Goal: Navigation & Orientation: Find specific page/section

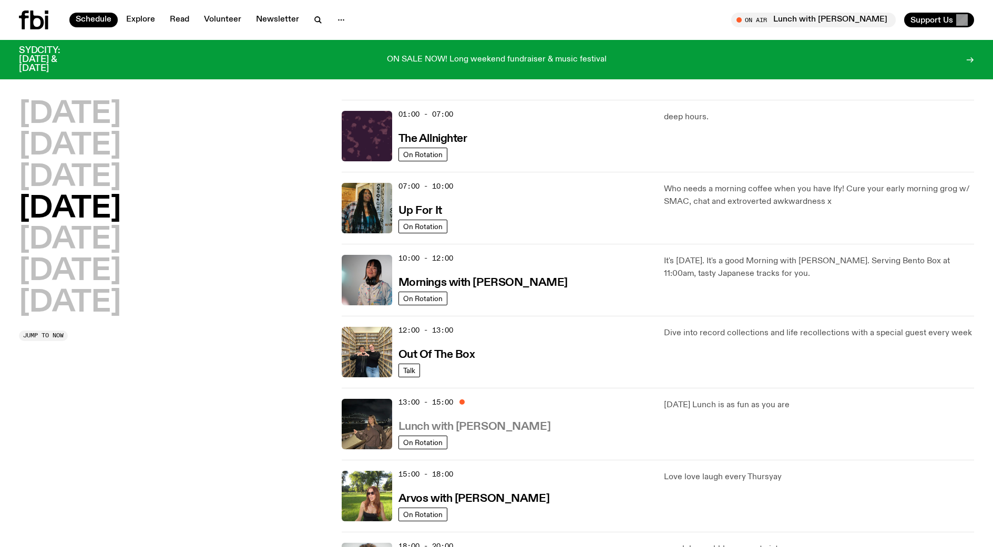
click at [426, 423] on h3 "Lunch with [PERSON_NAME]" at bounding box center [475, 427] width 152 height 11
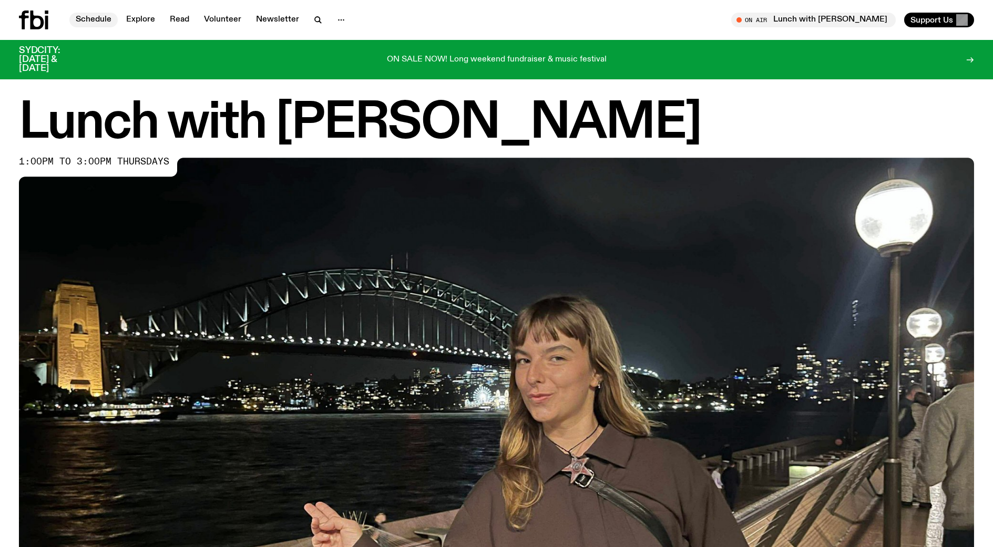
click at [96, 15] on link "Schedule" at bounding box center [93, 20] width 48 height 15
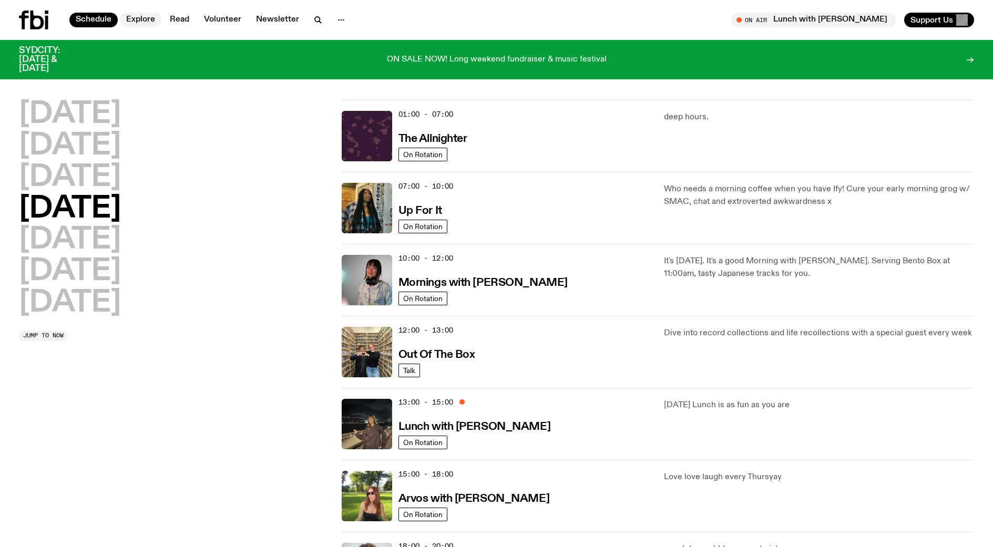
click at [144, 18] on link "Explore" at bounding box center [141, 20] width 42 height 15
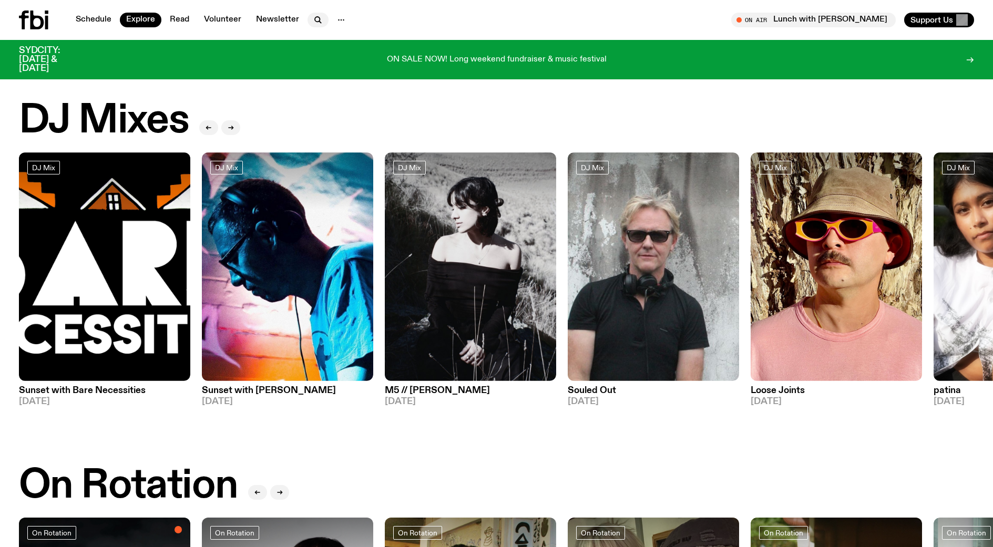
click at [319, 19] on icon "button" at bounding box center [318, 20] width 13 height 13
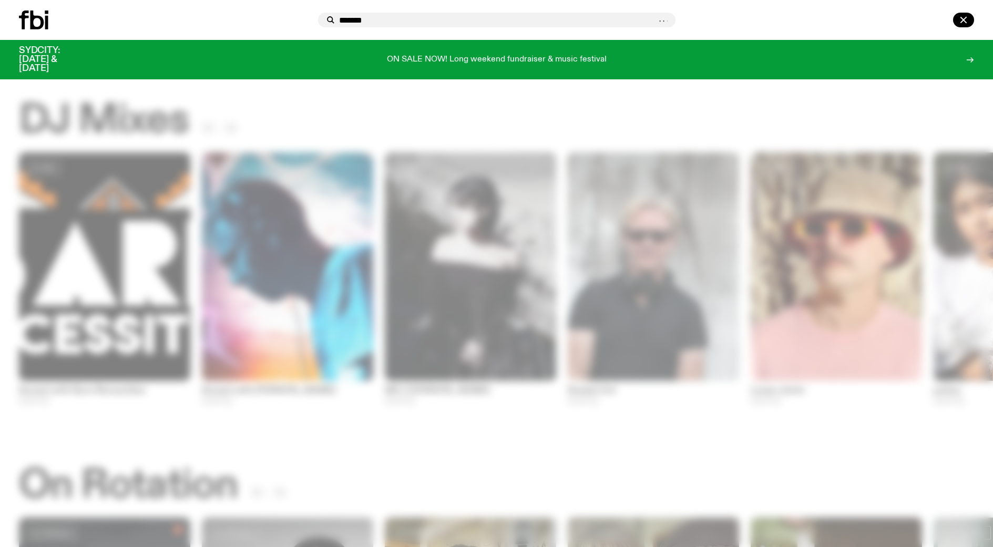
type input "********"
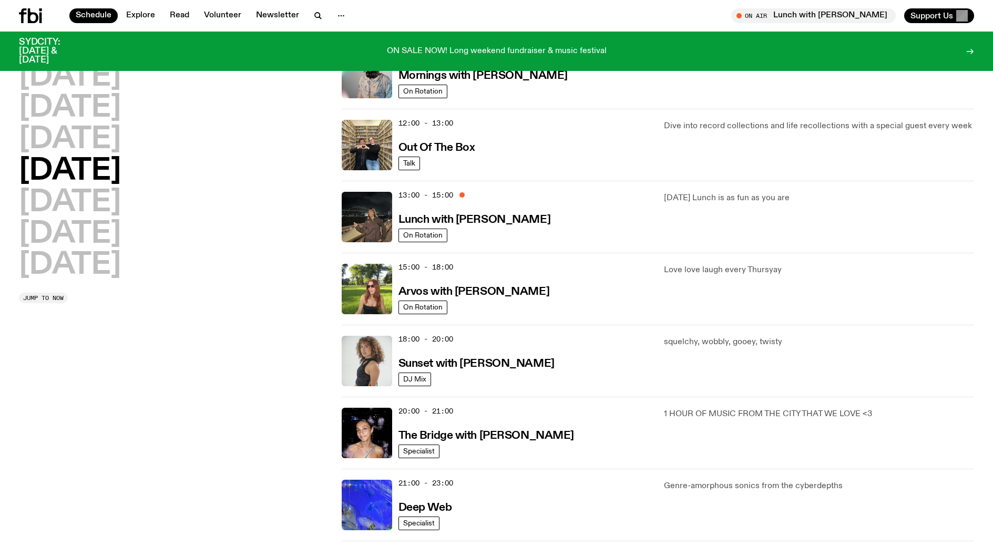
scroll to position [207, 0]
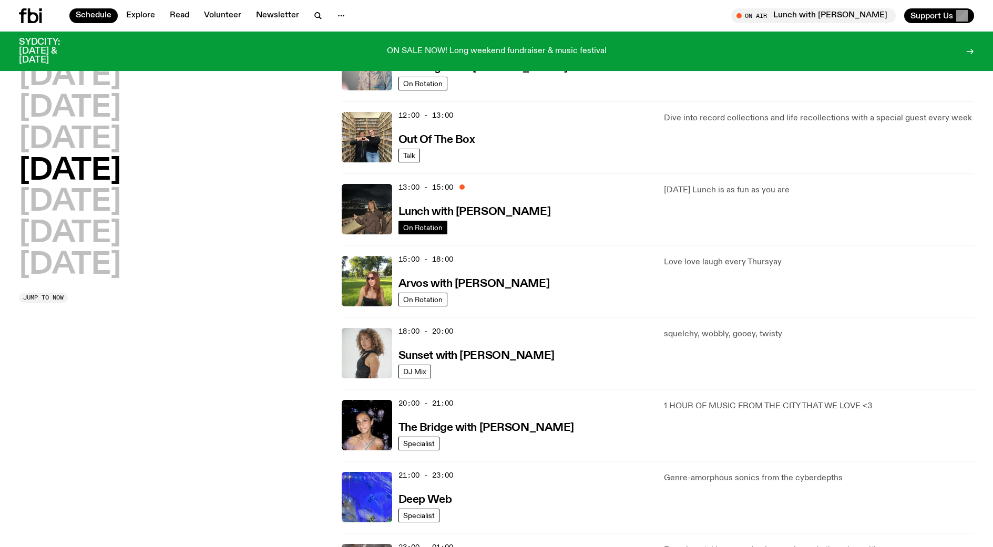
click at [435, 229] on span "On Rotation" at bounding box center [422, 227] width 39 height 8
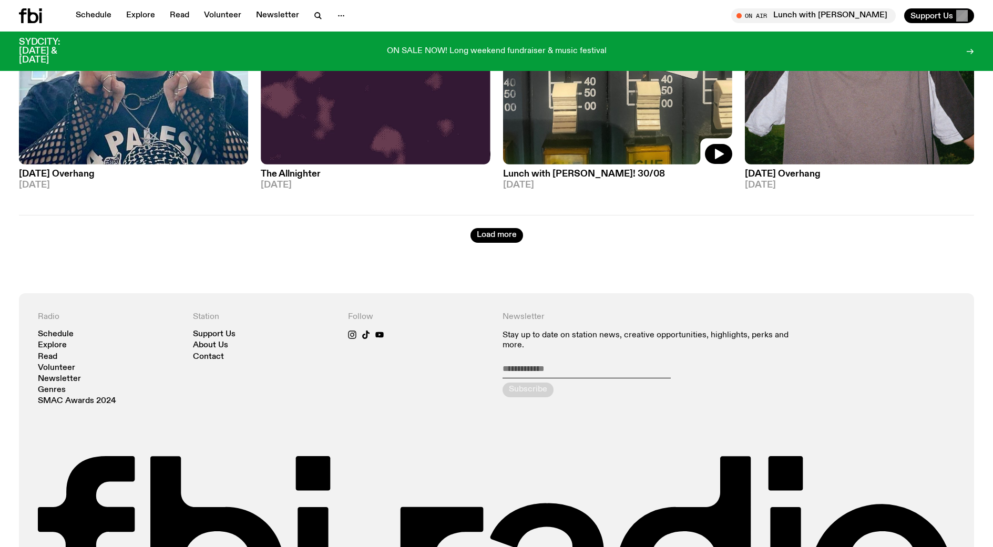
scroll to position [2204, 0]
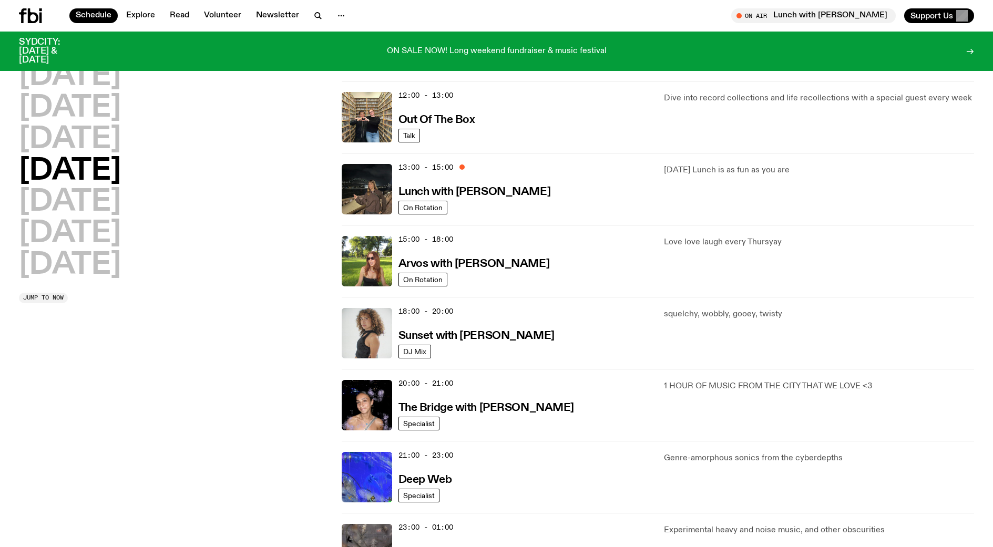
scroll to position [207, 0]
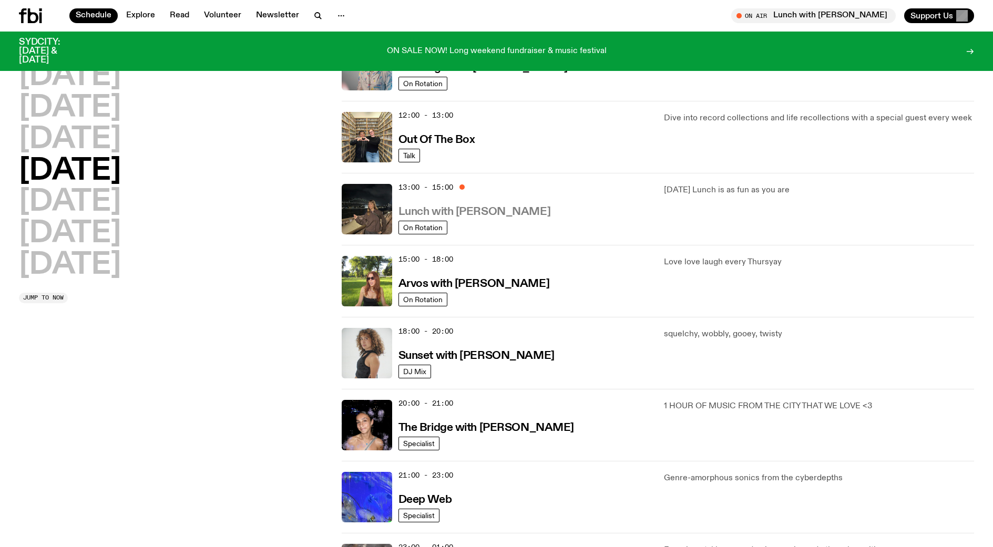
click at [494, 214] on h3 "Lunch with [PERSON_NAME]" at bounding box center [475, 212] width 152 height 11
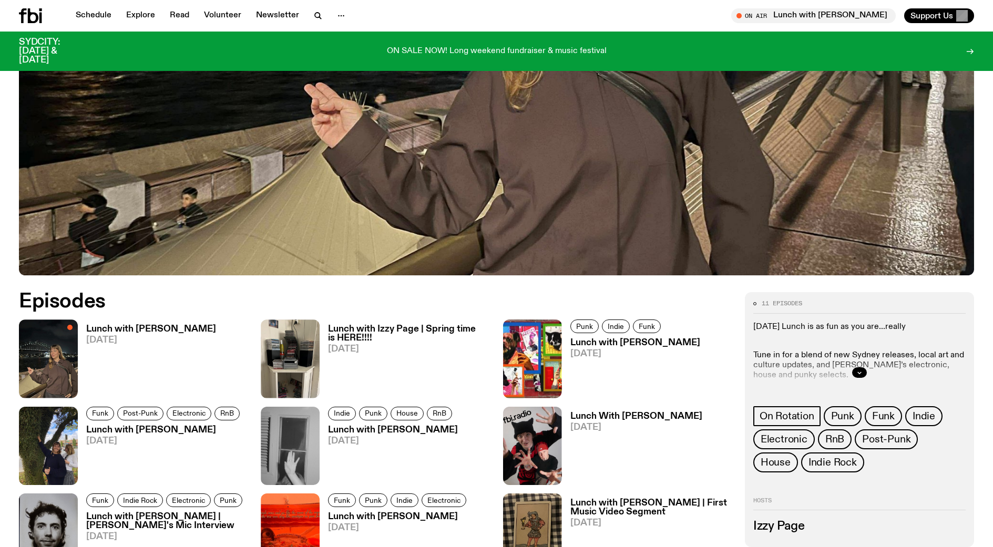
scroll to position [627, 0]
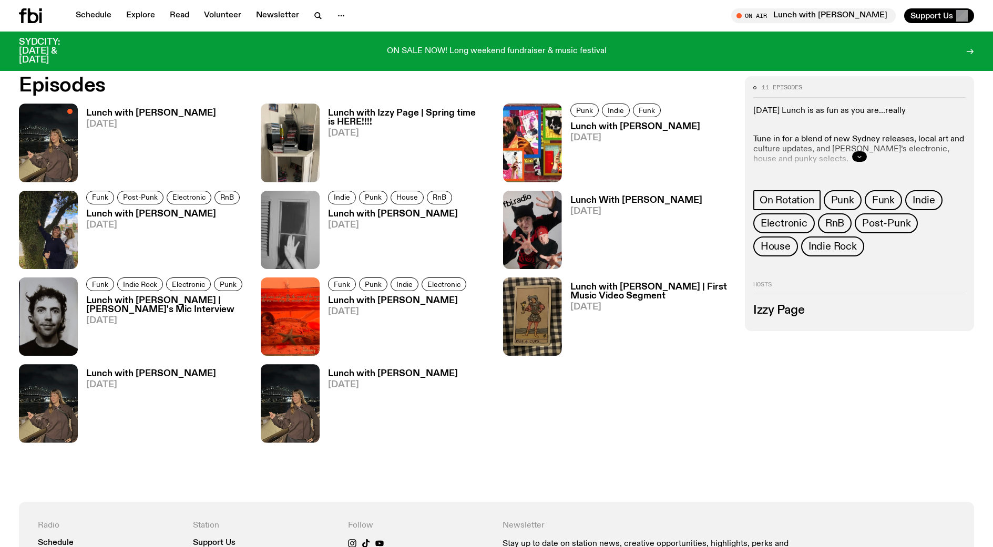
click at [860, 156] on icon "button" at bounding box center [859, 157] width 6 height 6
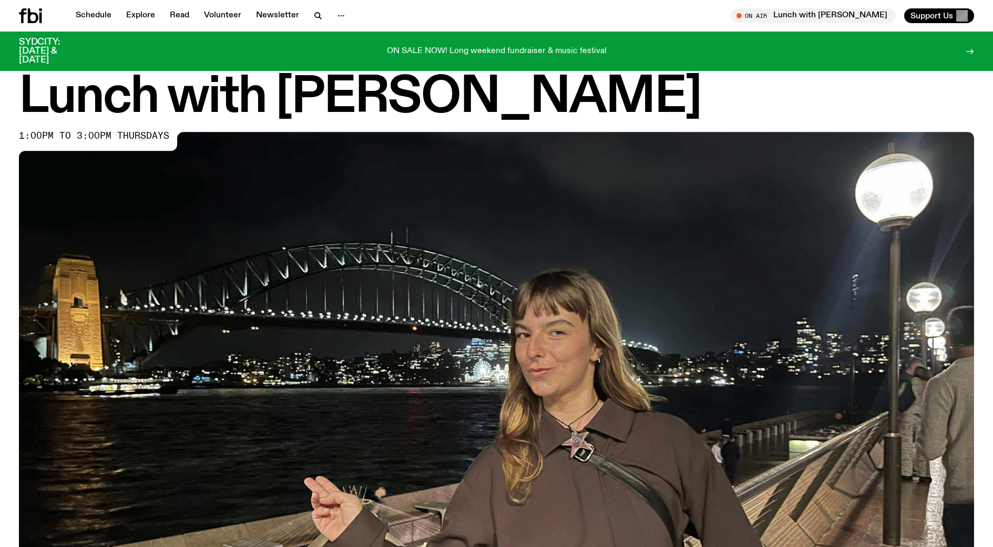
scroll to position [0, 0]
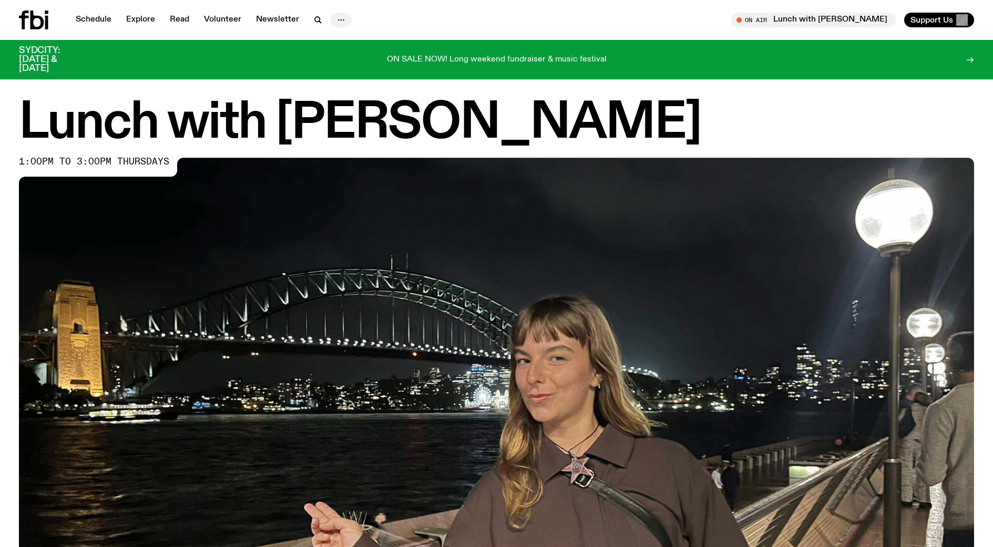
click at [336, 18] on icon "button" at bounding box center [341, 20] width 13 height 13
click at [442, 13] on div "Schedule Explore Read Volunteer Newsletter About Us Contact" at bounding box center [256, 20] width 474 height 19
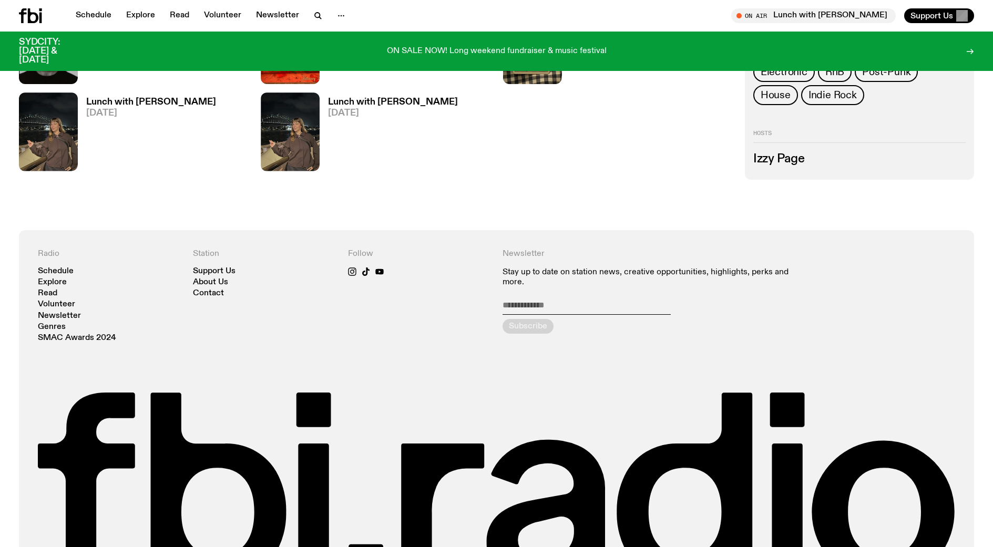
scroll to position [900, 0]
